Goal: Check status: Check status

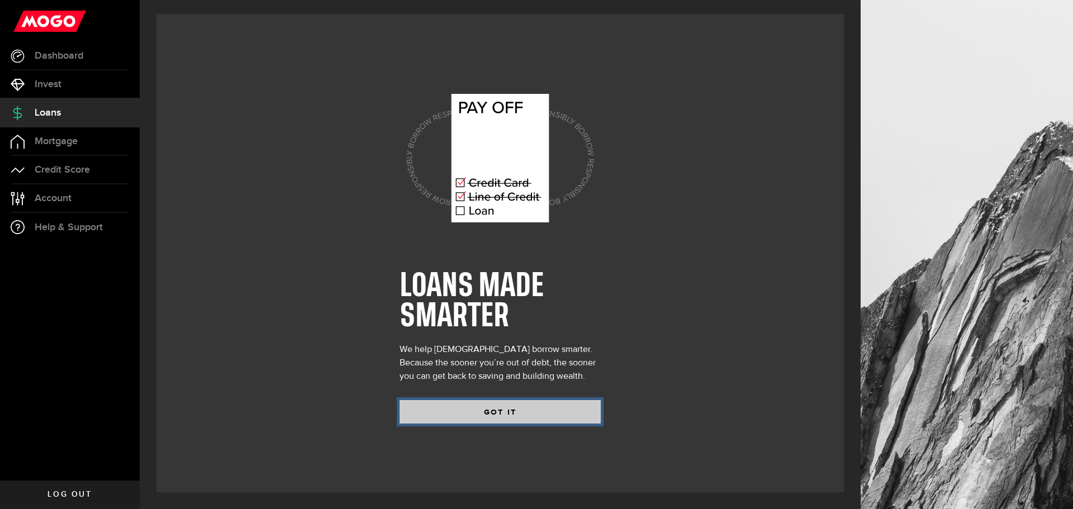
click at [480, 414] on button "GOT IT" at bounding box center [499, 411] width 201 height 23
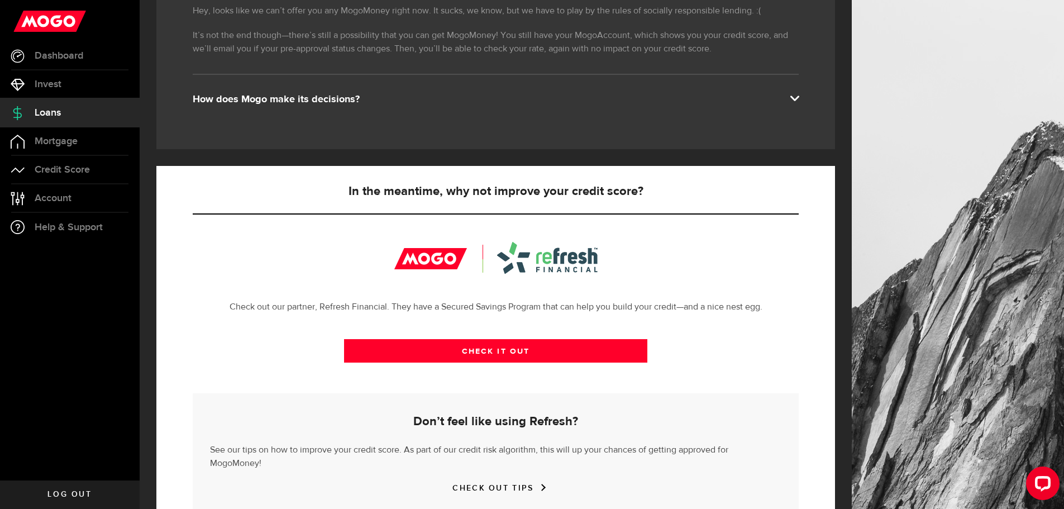
scroll to position [245, 0]
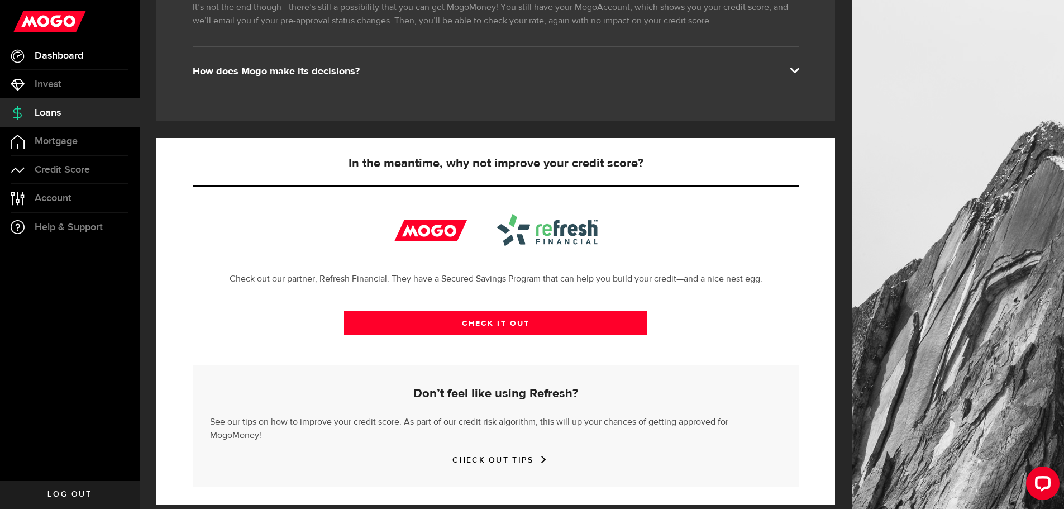
click at [63, 57] on span "Dashboard" at bounding box center [59, 56] width 49 height 10
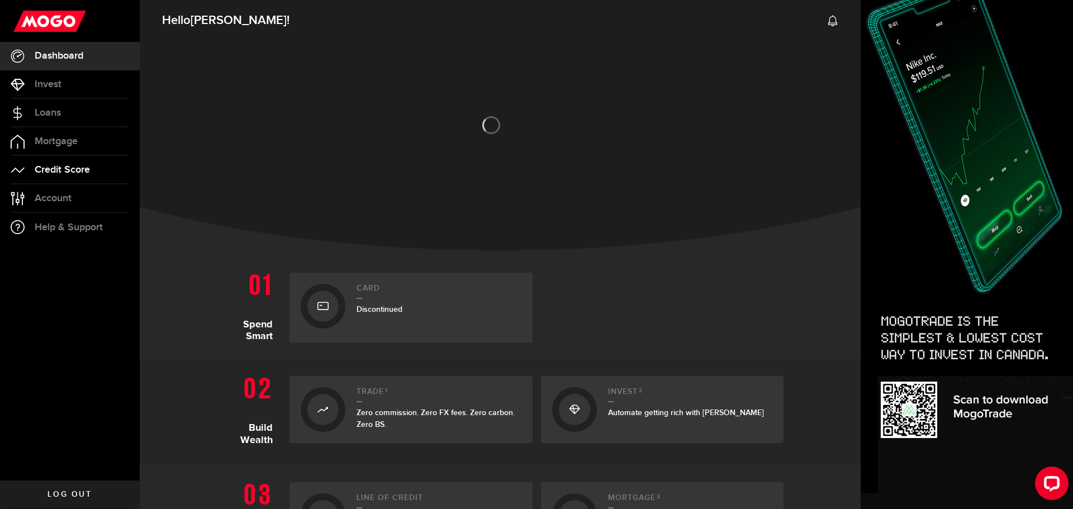
click at [91, 166] on link "Credit Score" at bounding box center [70, 170] width 140 height 28
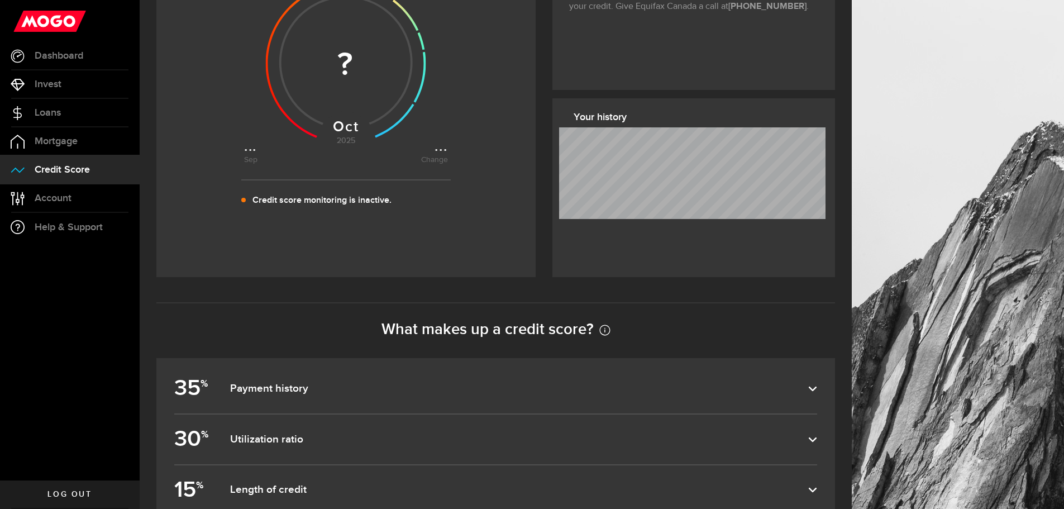
scroll to position [279, 0]
